Goal: Task Accomplishment & Management: Manage account settings

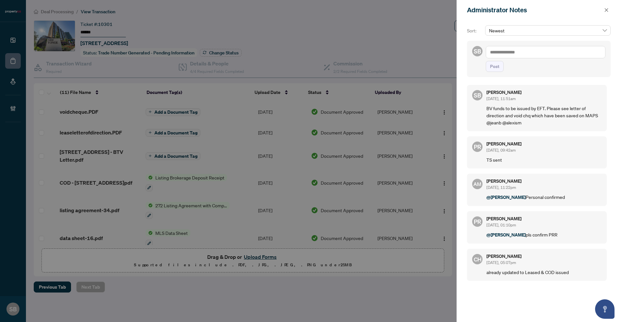
click at [396, 27] on div at bounding box center [310, 161] width 621 height 322
click at [608, 10] on icon "close" at bounding box center [606, 10] width 5 height 5
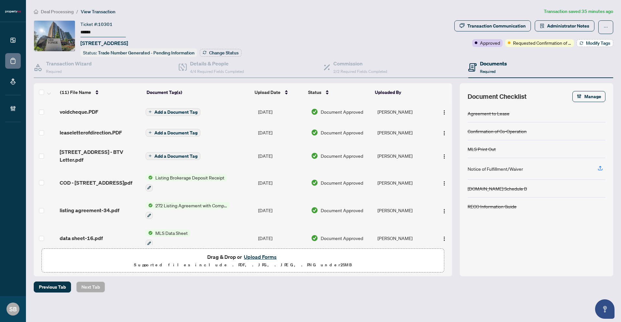
click at [598, 42] on span "Modify Tags" at bounding box center [598, 43] width 24 height 5
click at [596, 42] on body "Dashboard Deal Processing Mortgage Referrals Brokerage Management SB [GEOGRAPHI…" at bounding box center [310, 161] width 621 height 322
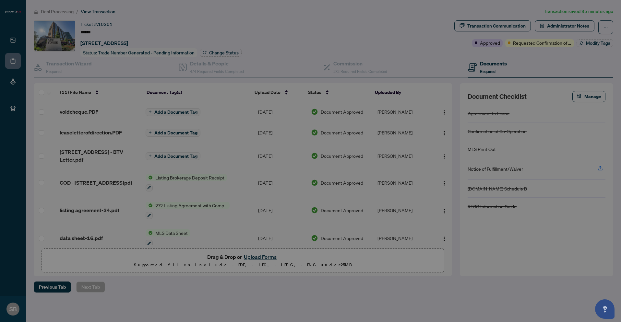
drag, startPoint x: 566, startPoint y: 65, endPoint x: 572, endPoint y: 51, distance: 15.7
click at [566, 65] on div "Manage transaction tags Please use checkboxes below to control which tags will …" at bounding box center [310, 161] width 621 height 322
click at [583, 41] on div "Manage transaction tags Please use checkboxes below to control which tags will …" at bounding box center [310, 161] width 621 height 322
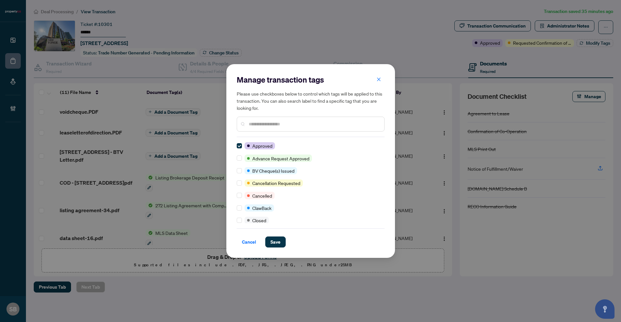
click at [274, 126] on input "text" at bounding box center [314, 124] width 130 height 7
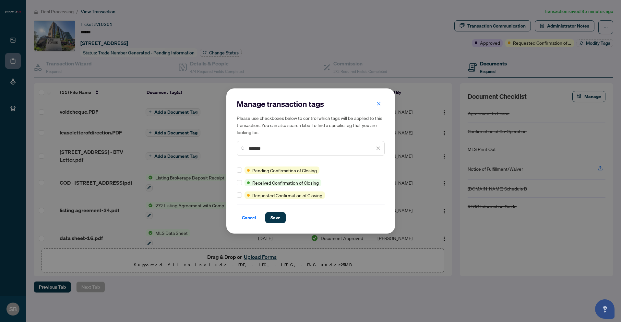
type input "*******"
drag, startPoint x: 275, startPoint y: 128, endPoint x: 240, endPoint y: 186, distance: 67.9
click at [238, 185] on span at bounding box center [239, 182] width 5 height 5
click at [274, 215] on span "Save" at bounding box center [275, 218] width 10 height 10
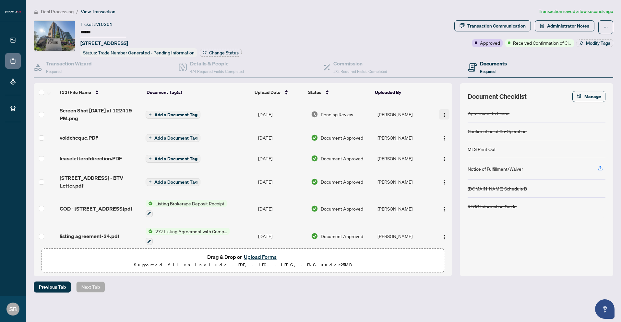
click at [441, 115] on img "button" at bounding box center [443, 114] width 5 height 5
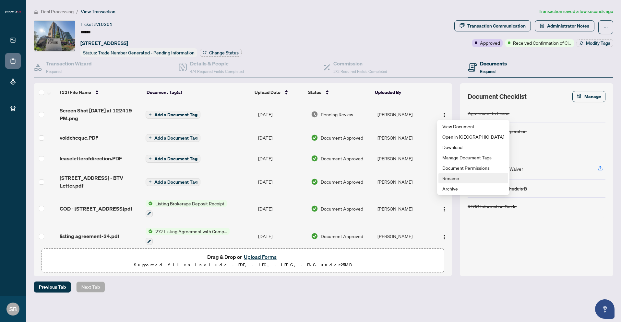
click at [465, 177] on span "Rename" at bounding box center [473, 178] width 62 height 7
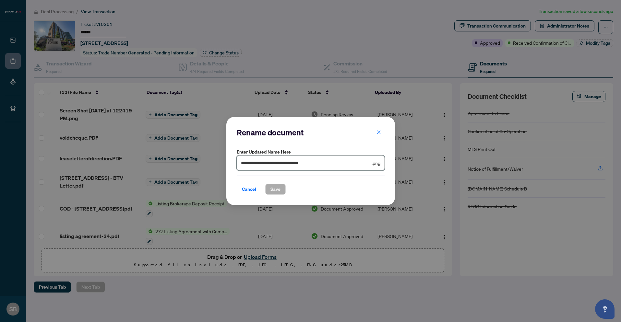
click at [333, 162] on input "**********" at bounding box center [305, 162] width 129 height 7
drag, startPoint x: 335, startPoint y: 163, endPoint x: 157, endPoint y: 135, distance: 180.2
click at [158, 135] on div "**********" at bounding box center [310, 161] width 621 height 322
paste input "text"
type input "**********"
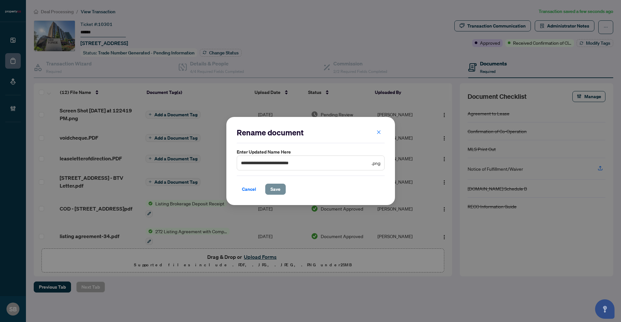
click at [276, 186] on span "Save" at bounding box center [275, 189] width 10 height 10
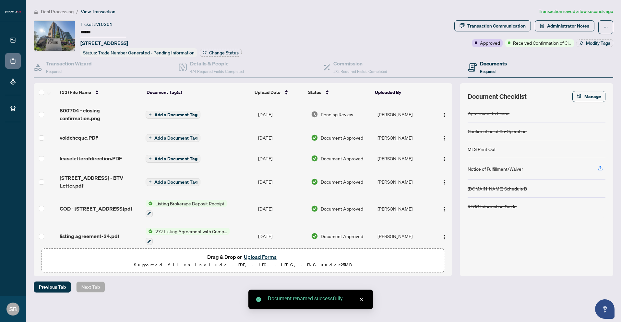
click at [384, 116] on td "[PERSON_NAME]" at bounding box center [404, 114] width 59 height 26
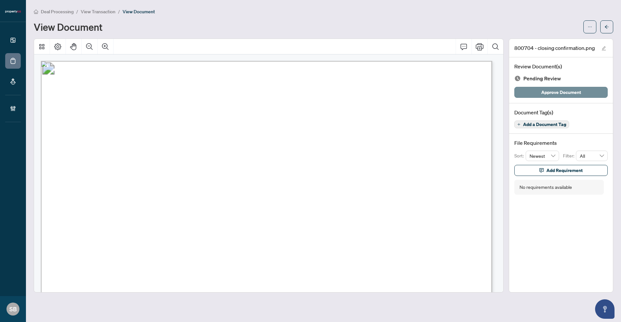
click at [562, 93] on span "Approve Document" at bounding box center [561, 92] width 40 height 10
click at [606, 27] on icon "arrow-left" at bounding box center [606, 27] width 5 height 5
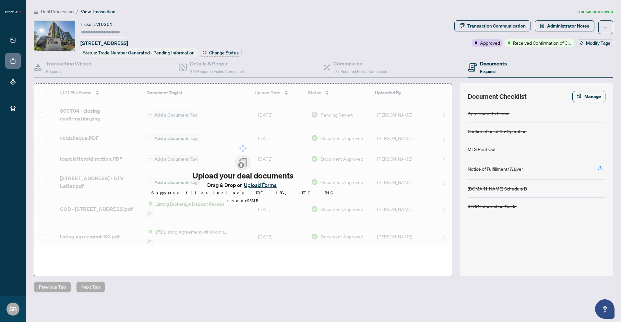
click at [606, 27] on icon "ellipsis" at bounding box center [605, 27] width 5 height 5
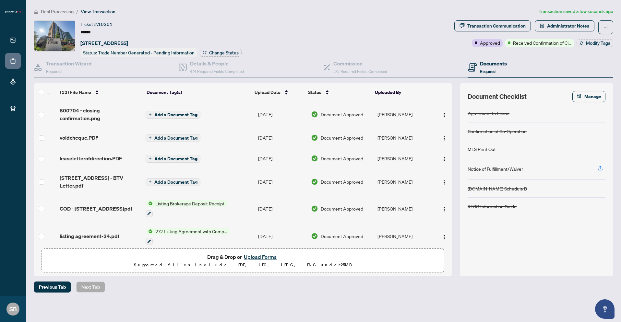
type input "******"
click at [520, 59] on div "Documents Required" at bounding box center [540, 67] width 145 height 21
click at [571, 28] on span "Administrator Notes" at bounding box center [568, 26] width 42 height 10
